Goal: Task Accomplishment & Management: Use online tool/utility

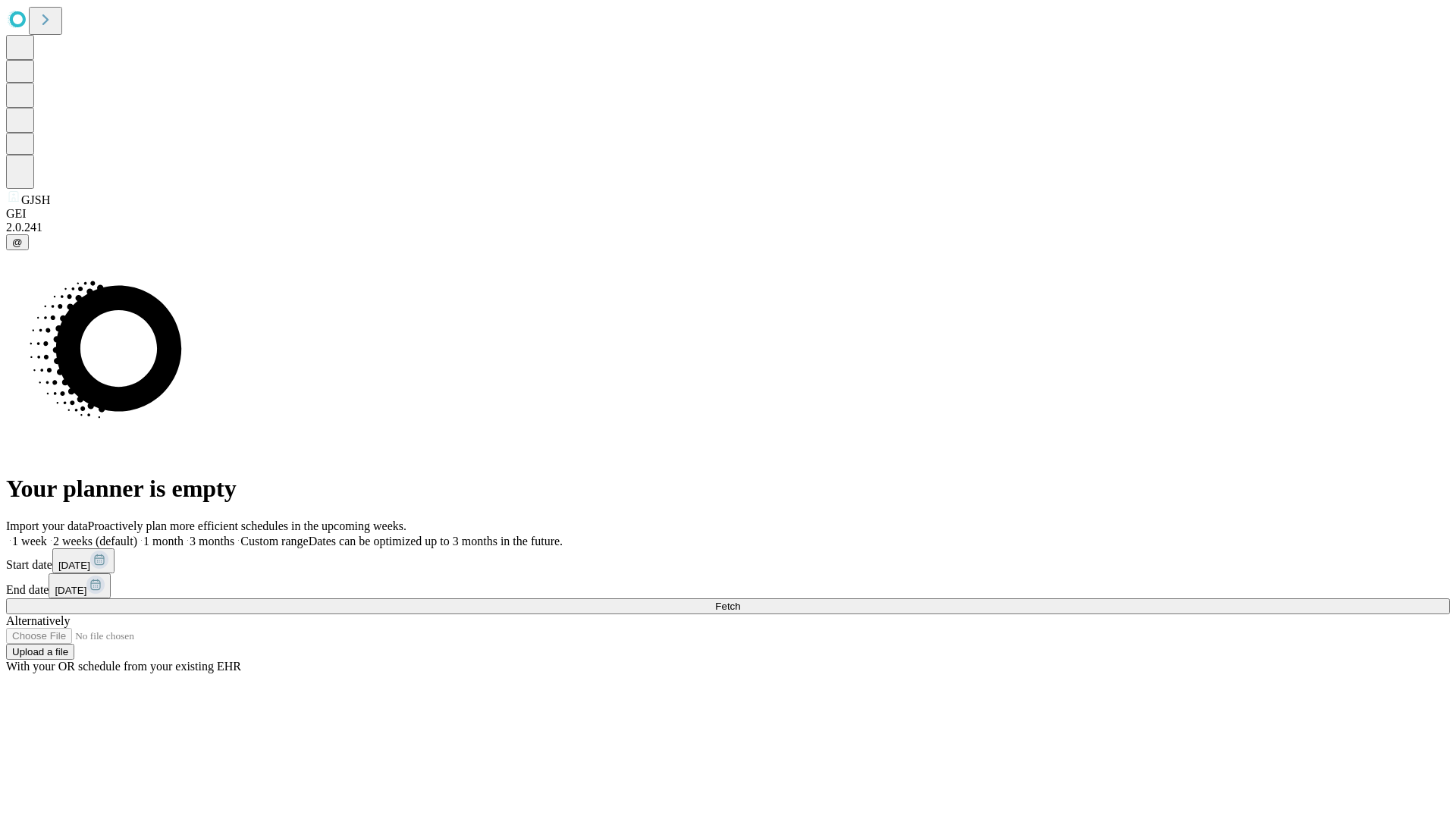
click at [740, 600] on span "Fetch" at bounding box center [727, 606] width 25 height 11
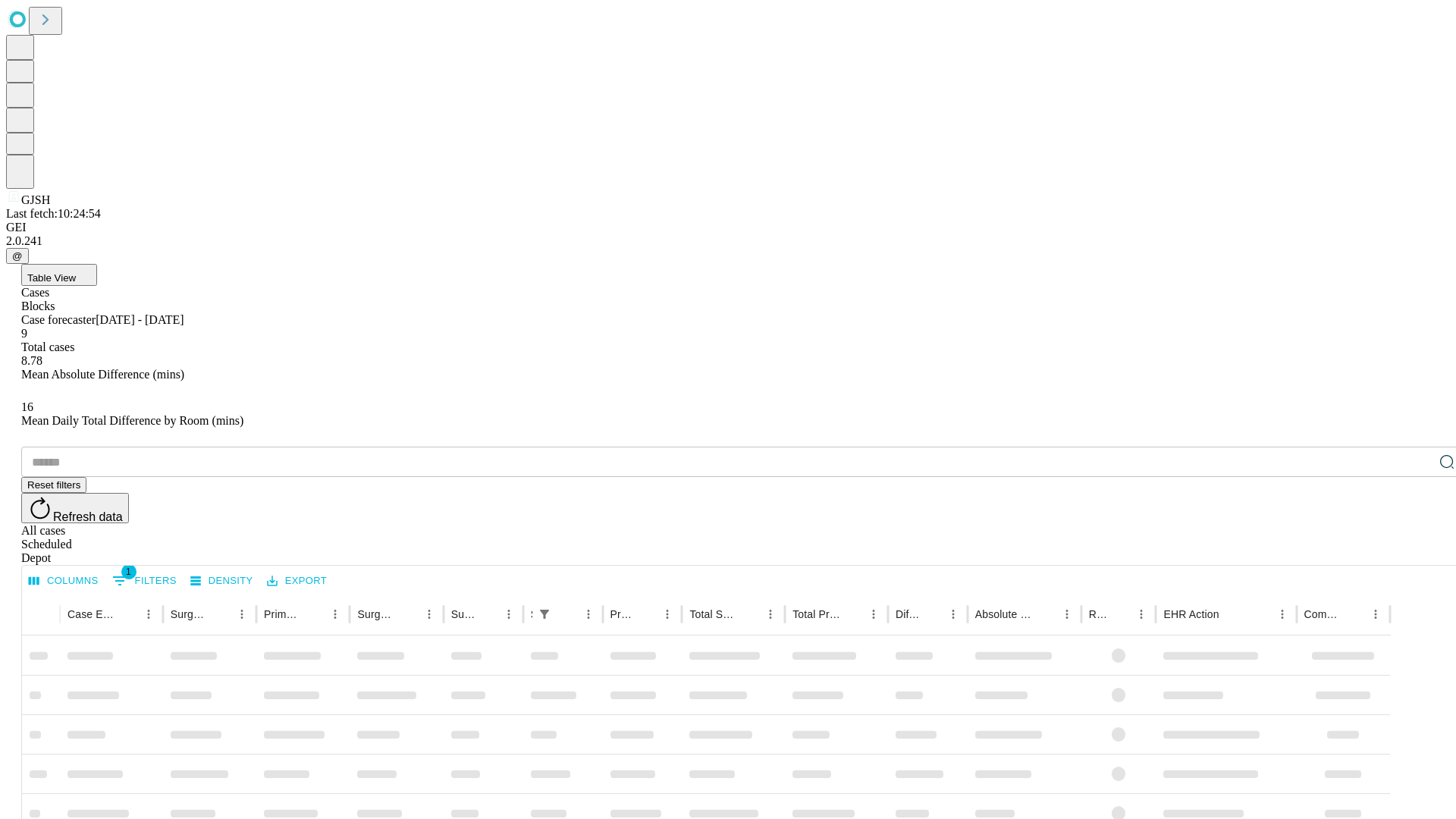
click at [76, 272] on span "Table View" at bounding box center [51, 278] width 48 height 11
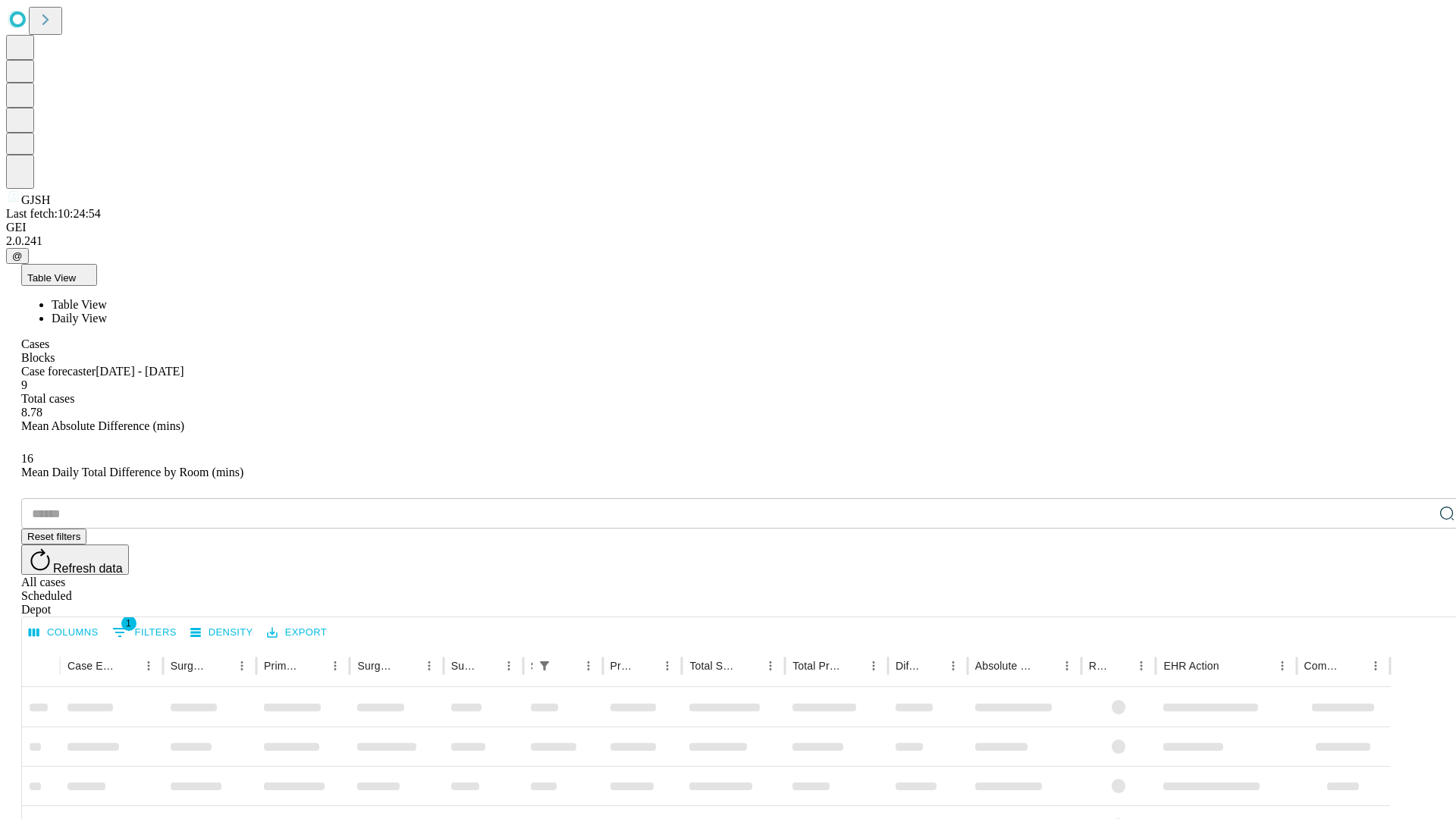
click at [107, 312] on span "Daily View" at bounding box center [79, 318] width 56 height 13
